Goal: Find specific page/section: Find specific page/section

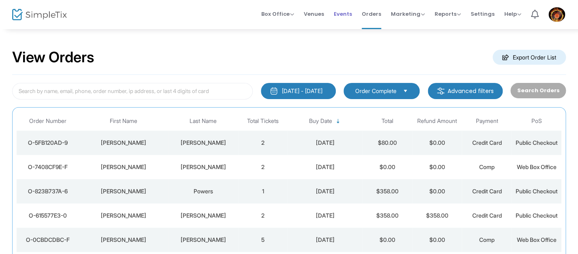
click at [342, 9] on span "Events" at bounding box center [343, 14] width 18 height 21
